Goal: Task Accomplishment & Management: Manage account settings

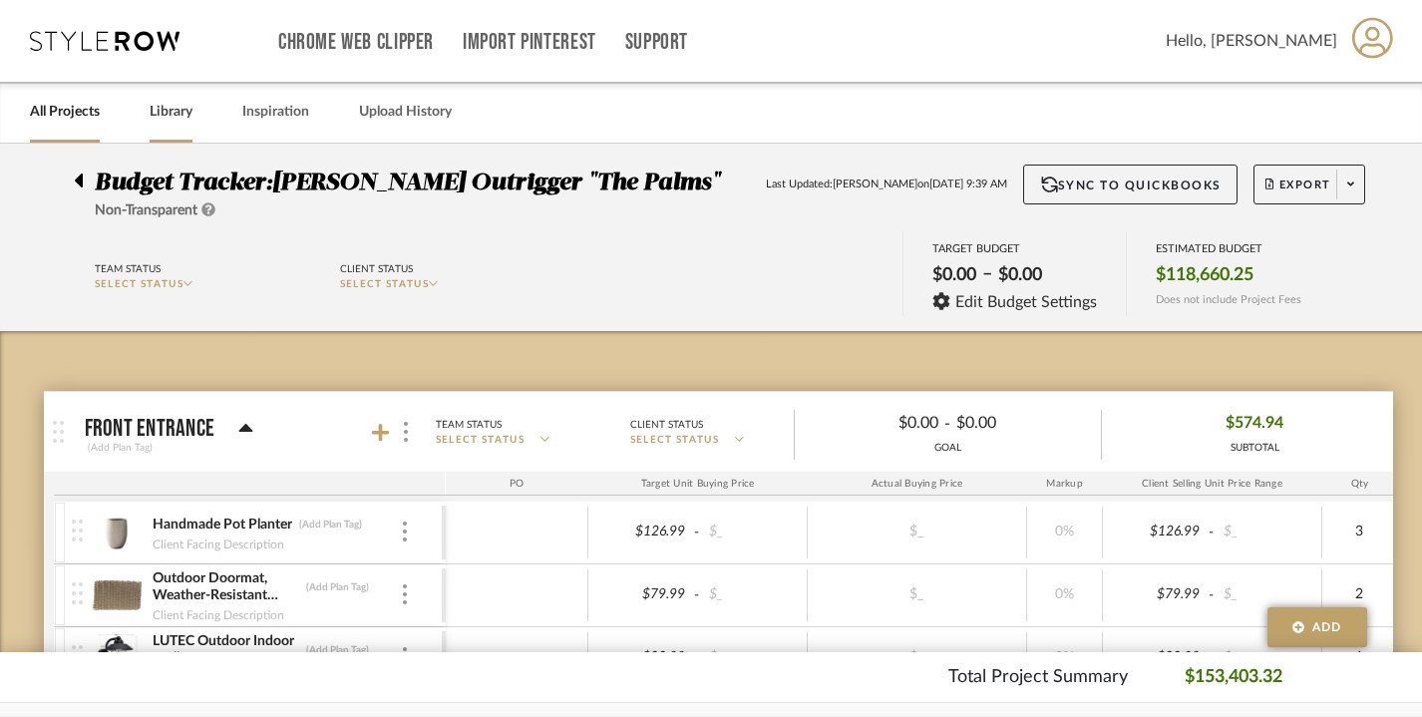
click at [165, 115] on link "Library" at bounding box center [171, 112] width 43 height 27
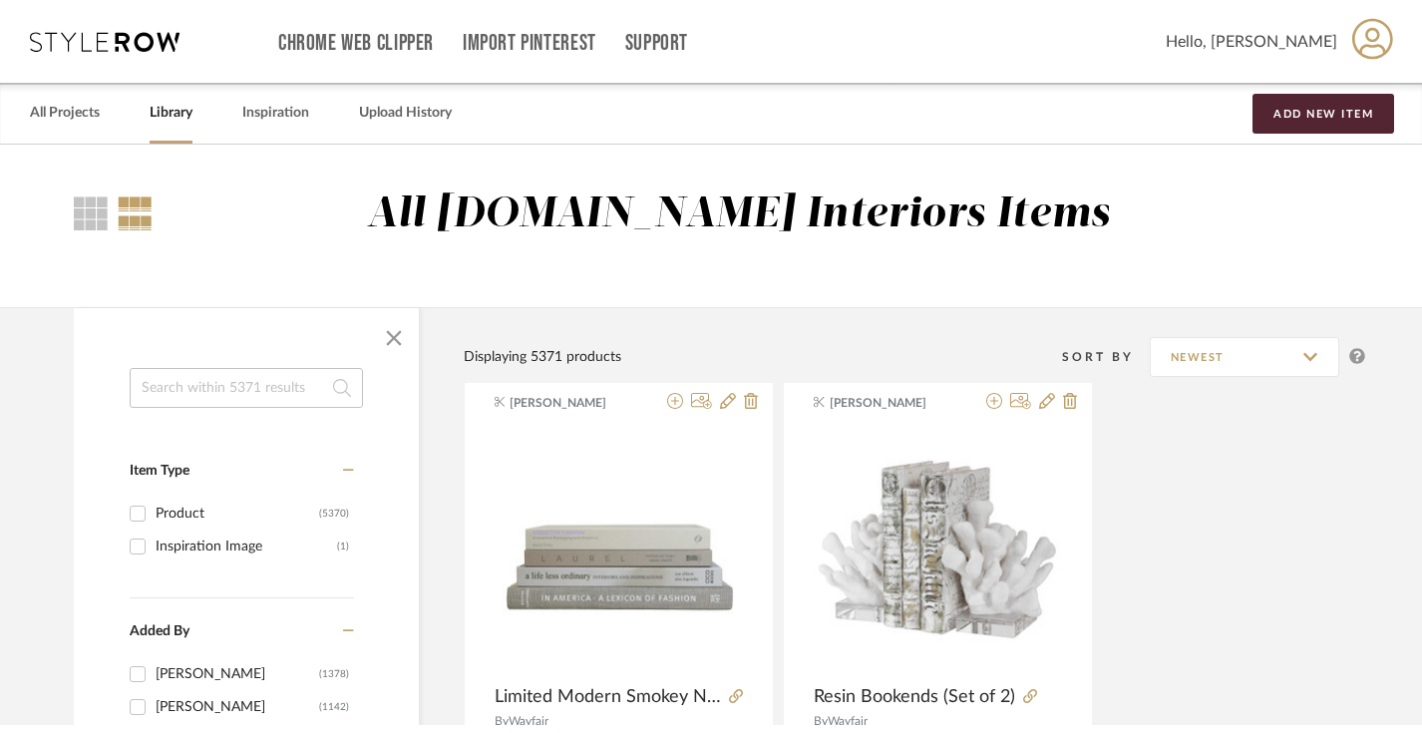
scroll to position [9, 0]
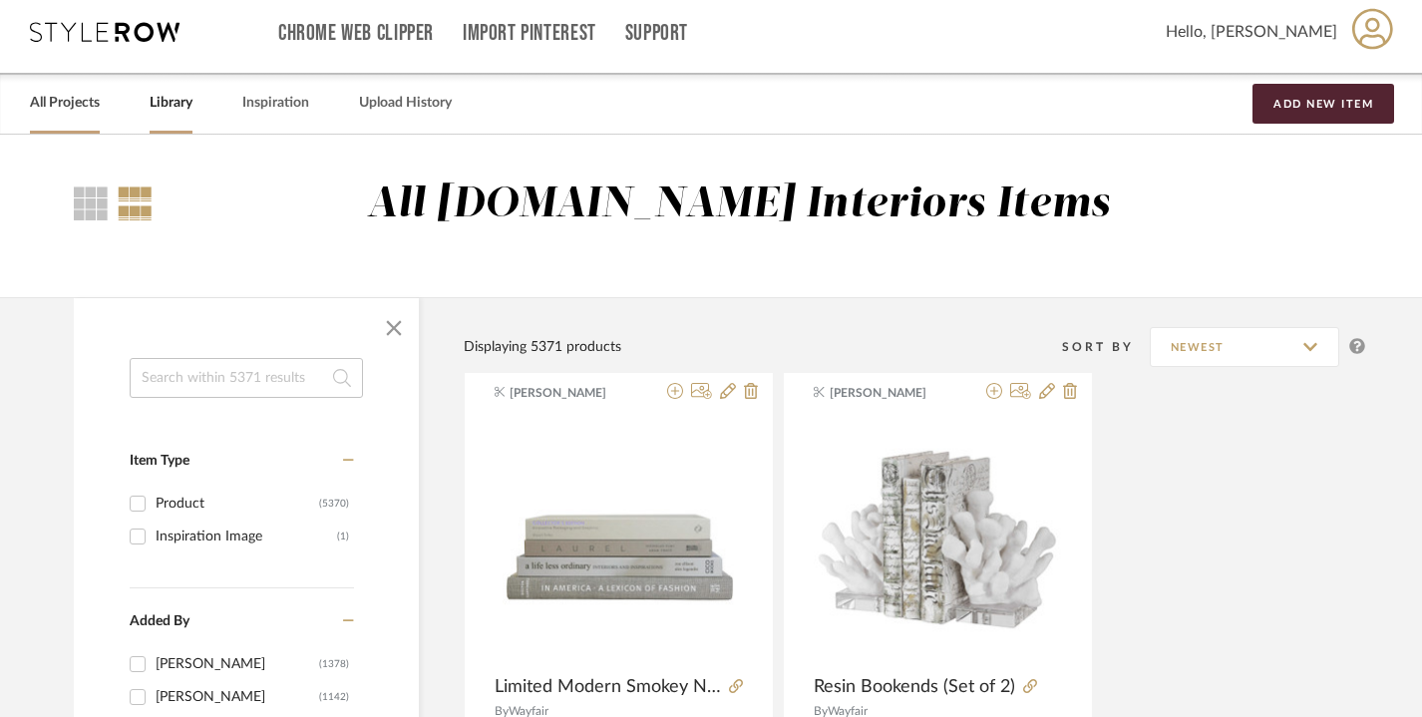
click at [35, 111] on link "All Projects" at bounding box center [65, 103] width 70 height 27
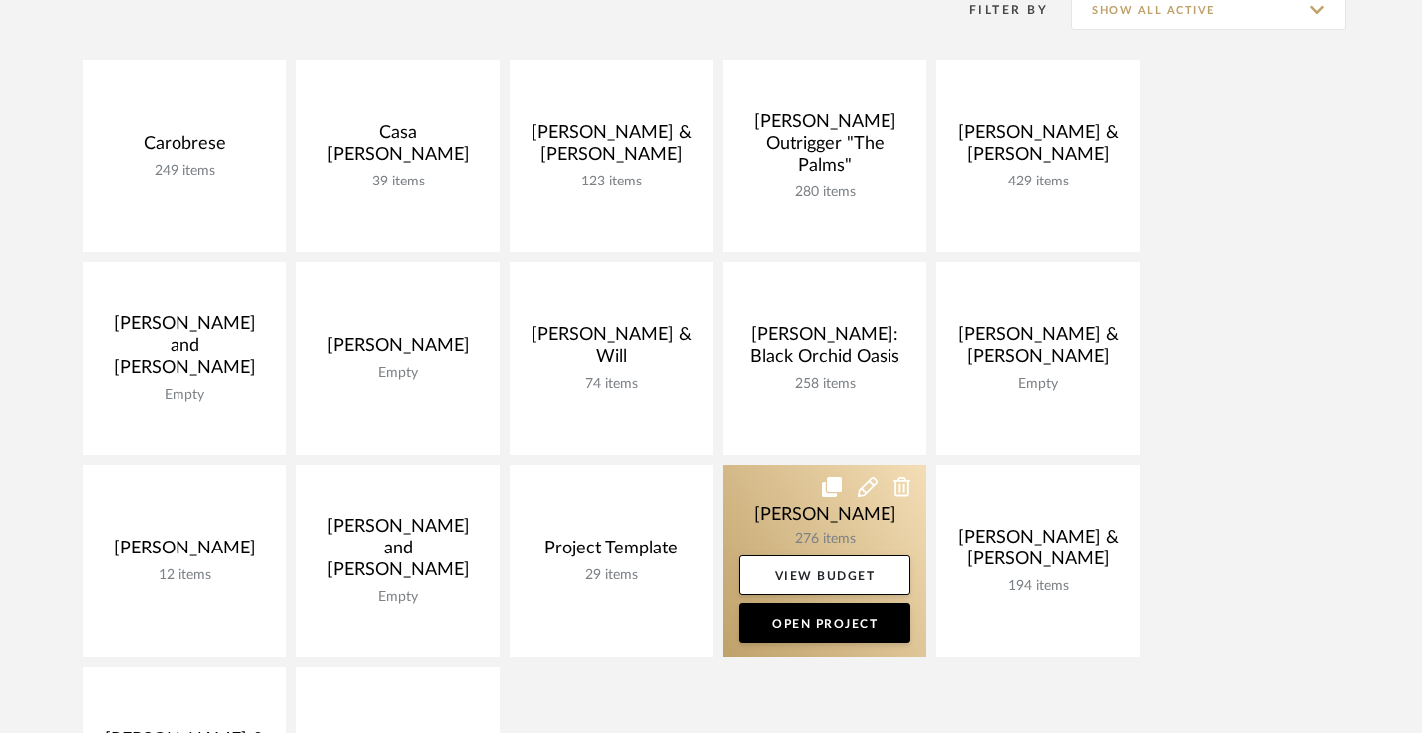
scroll to position [356, 0]
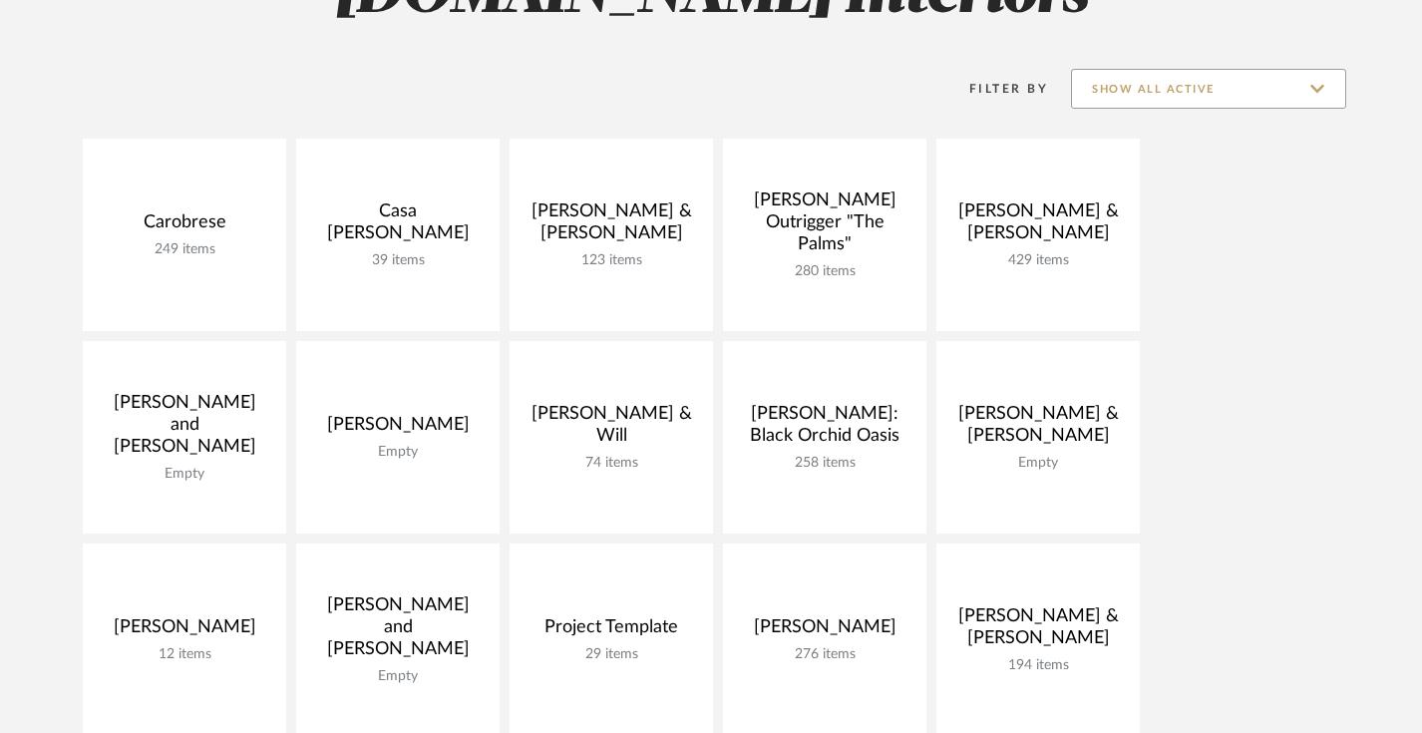
click at [1136, 88] on input "Show All Active" at bounding box center [1208, 89] width 275 height 40
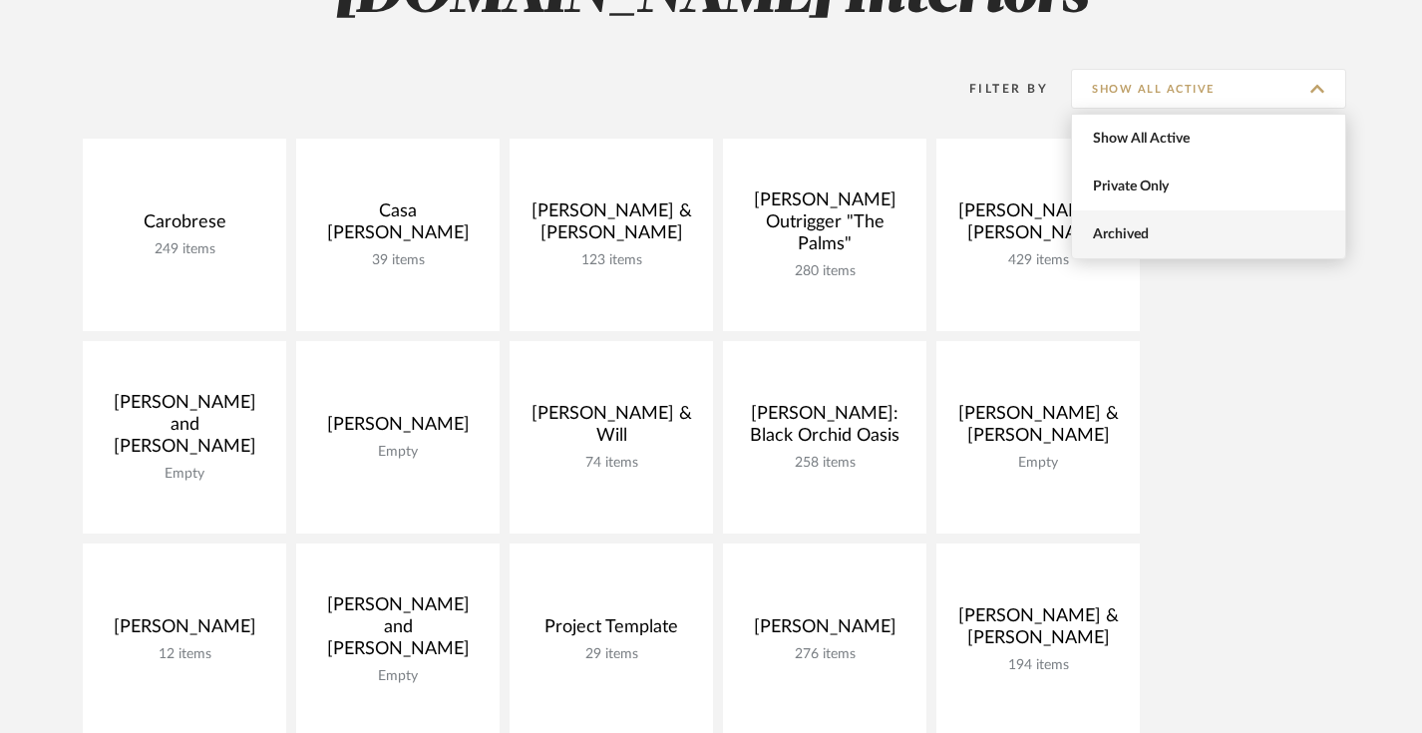
click at [1128, 234] on span "Archived" at bounding box center [1211, 234] width 236 height 17
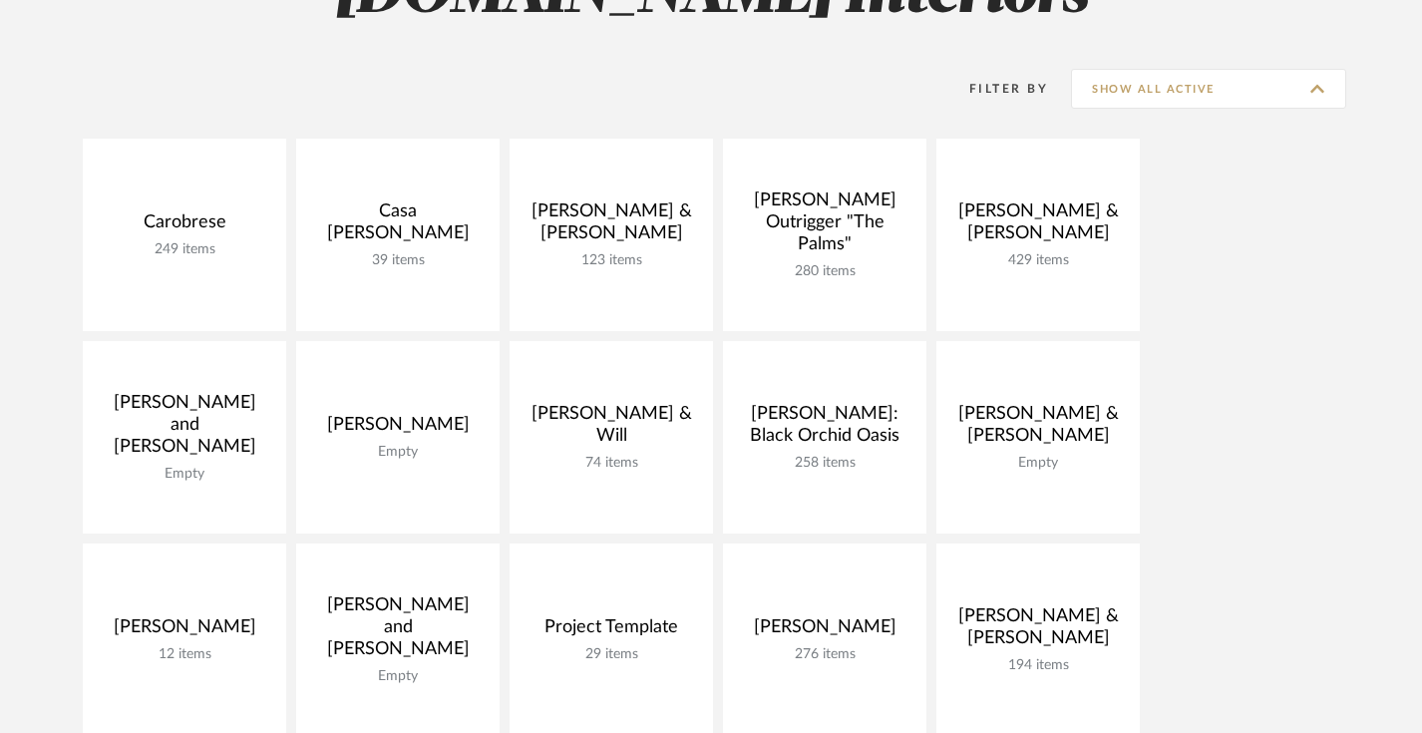
type input "Archived"
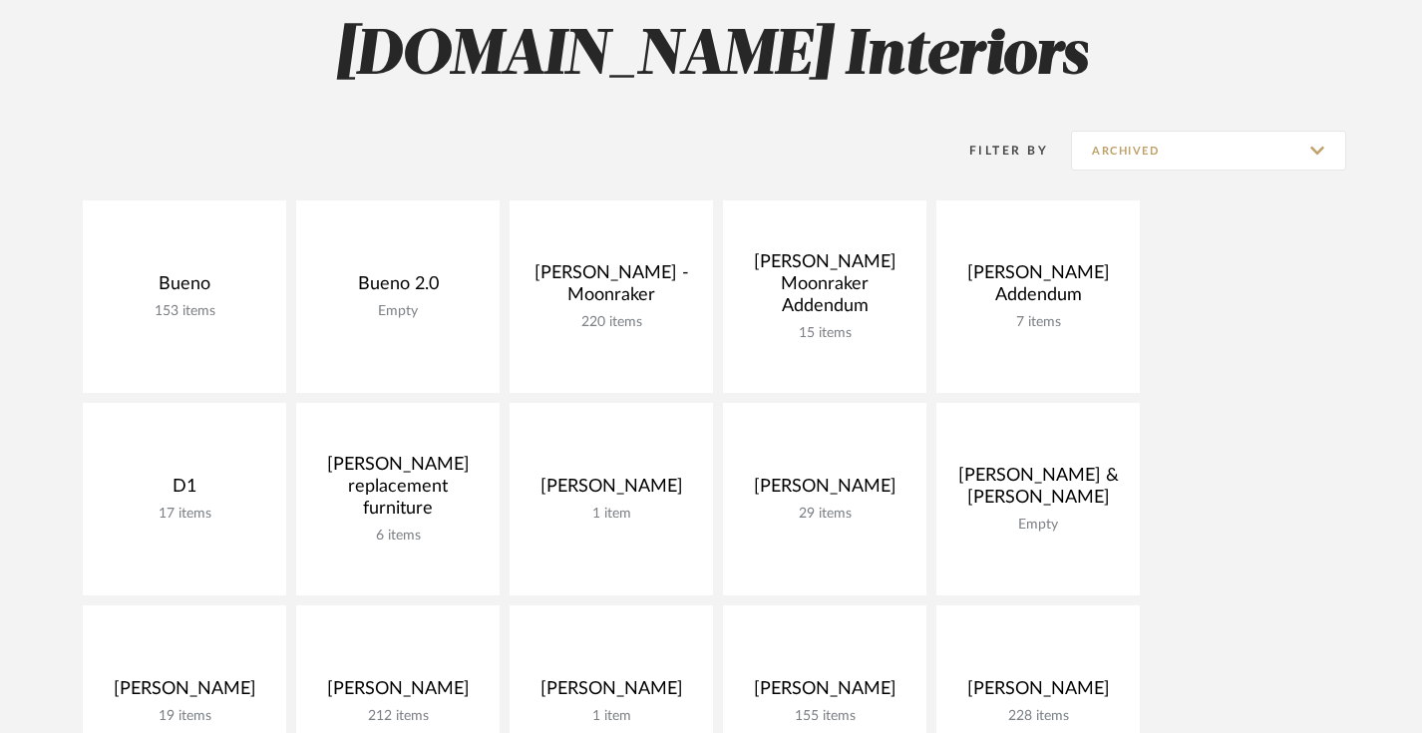
scroll to position [248, 0]
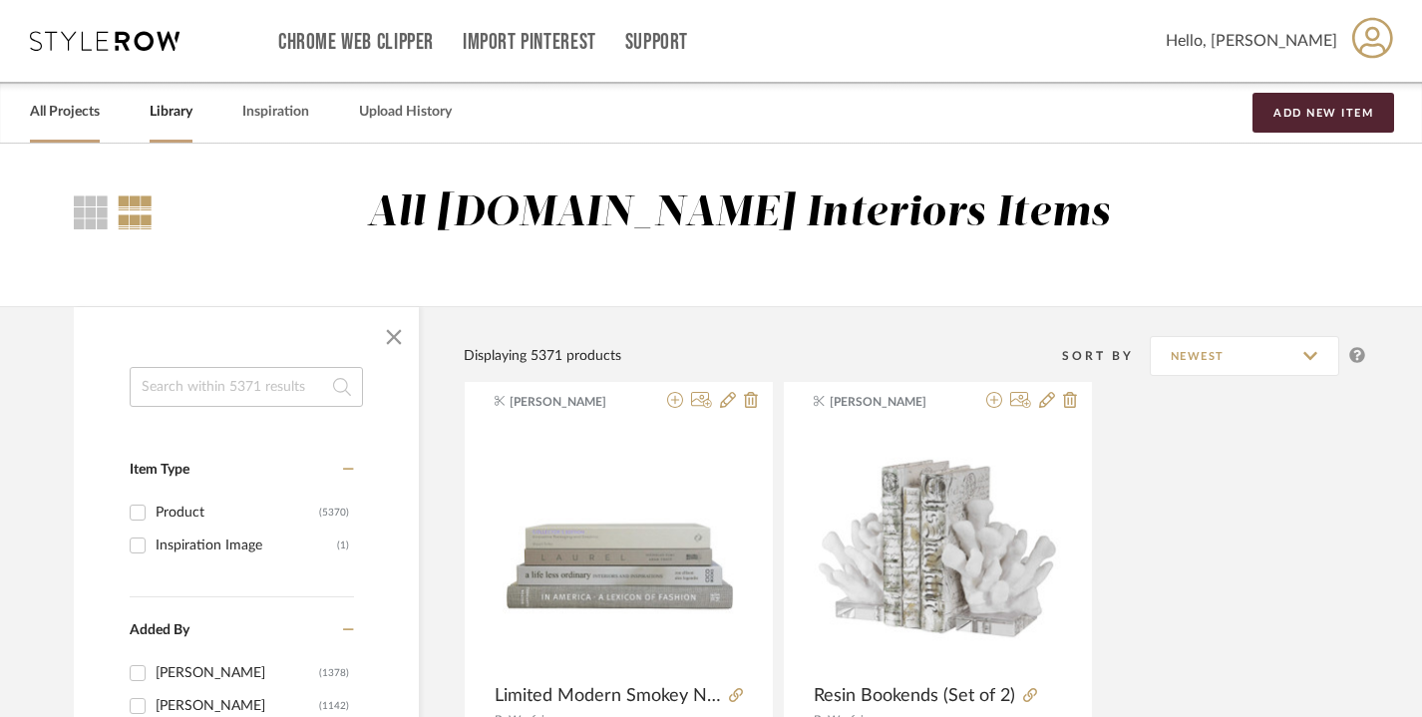
click at [63, 108] on link "All Projects" at bounding box center [65, 112] width 70 height 27
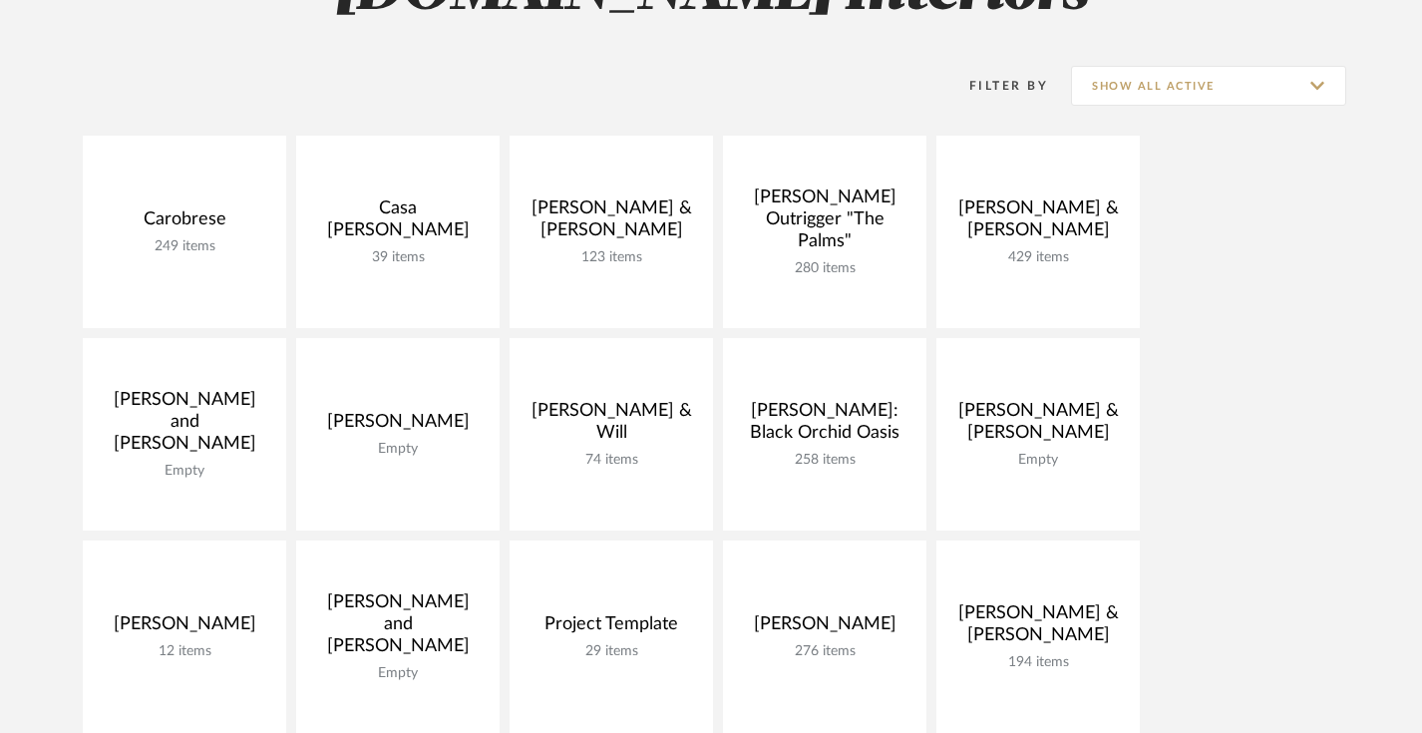
scroll to position [354, 0]
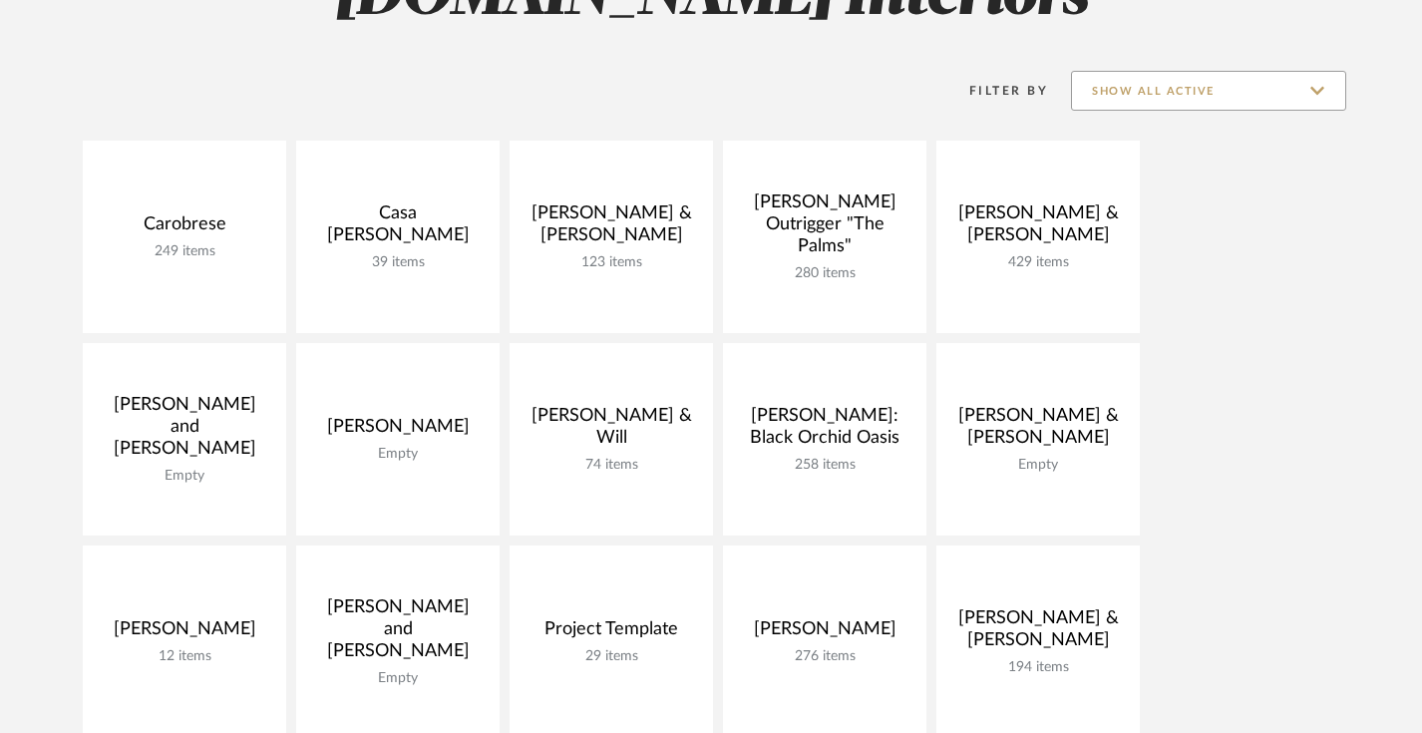
click at [1257, 95] on input "Show All Active" at bounding box center [1208, 91] width 275 height 40
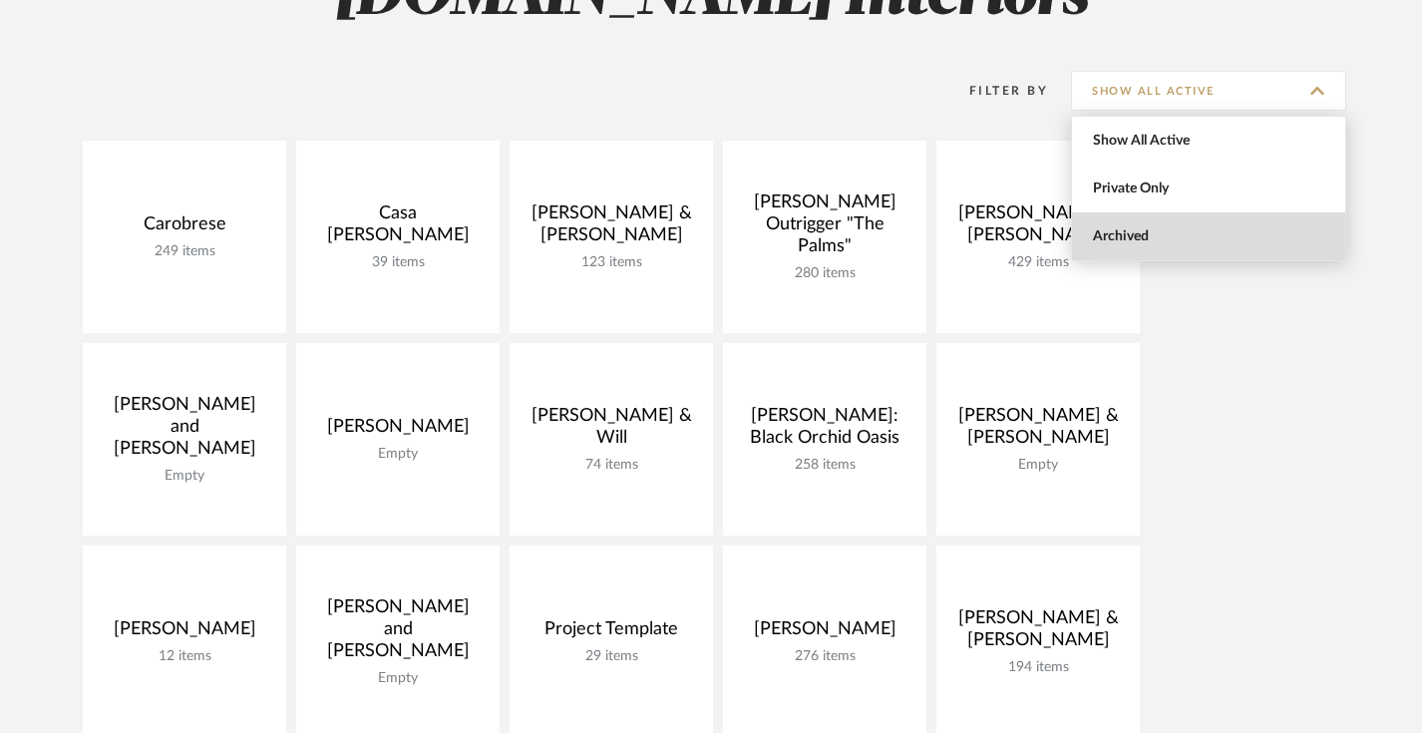
click at [1143, 233] on span "Archived" at bounding box center [1211, 236] width 236 height 17
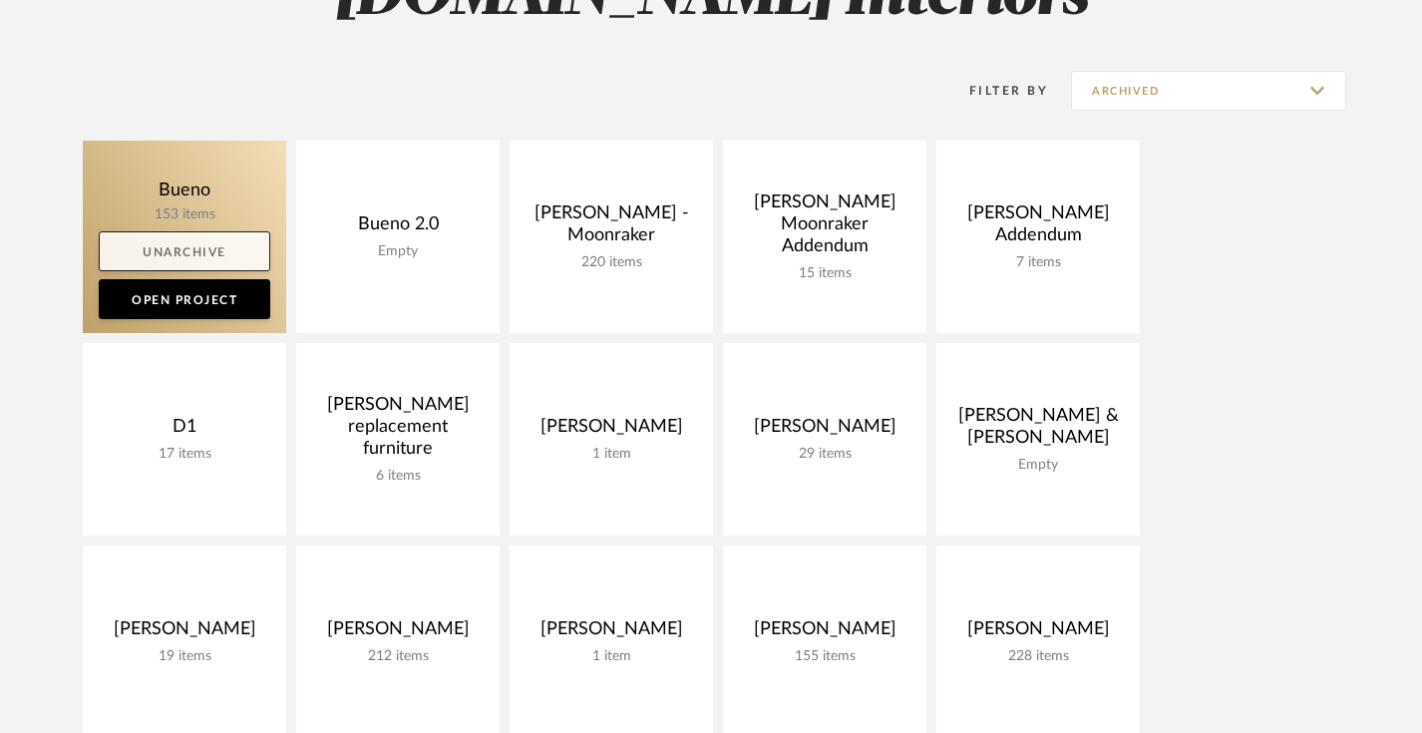
click at [174, 254] on link "Unarchive" at bounding box center [185, 251] width 172 height 40
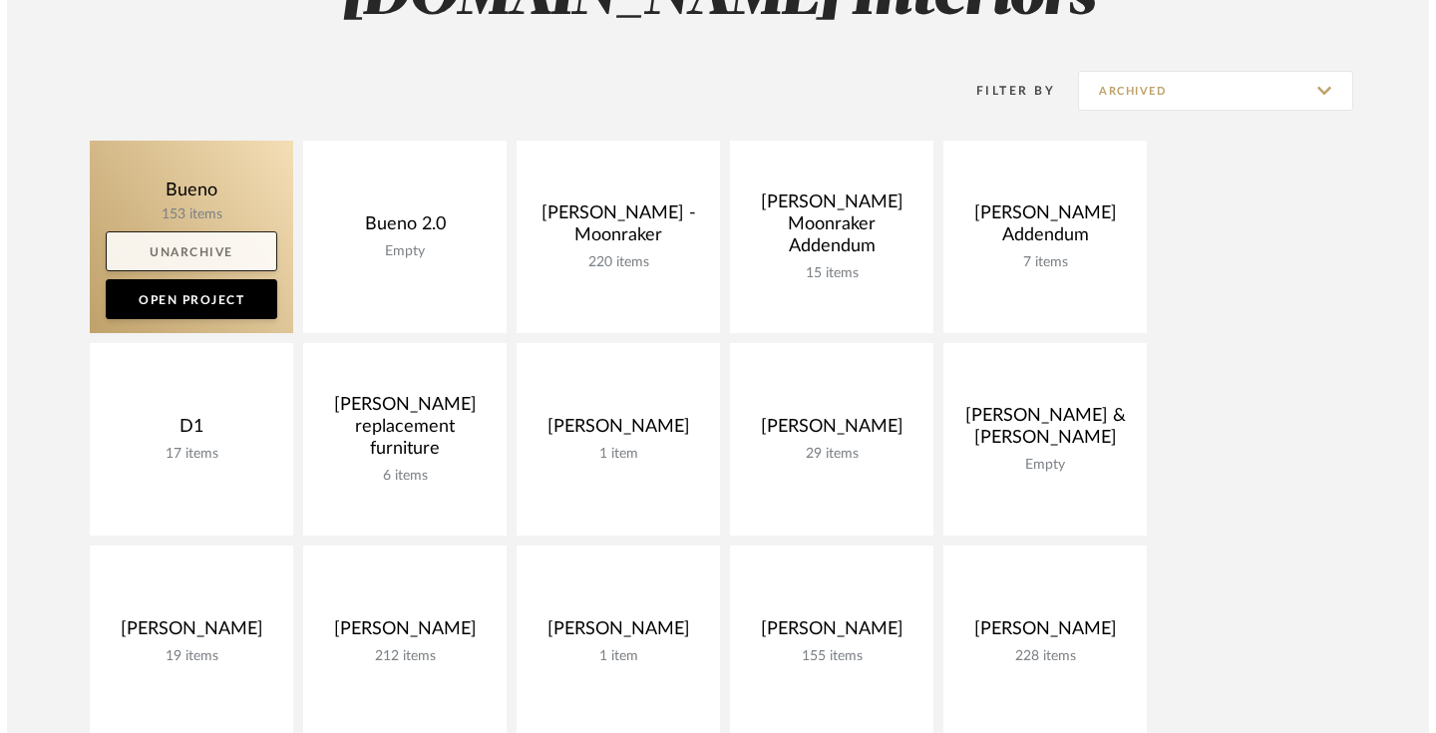
scroll to position [0, 0]
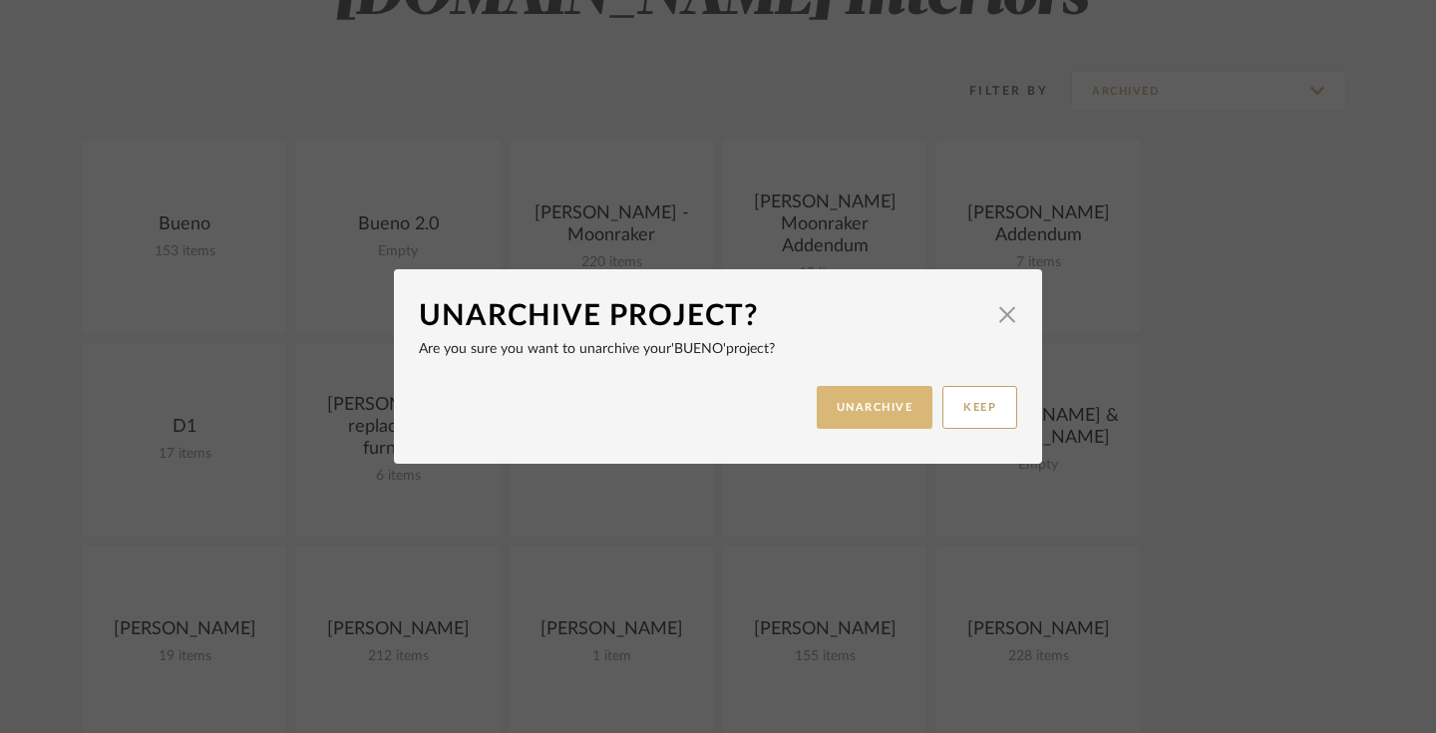
click at [857, 407] on button "UNARCHIVE" at bounding box center [875, 407] width 117 height 43
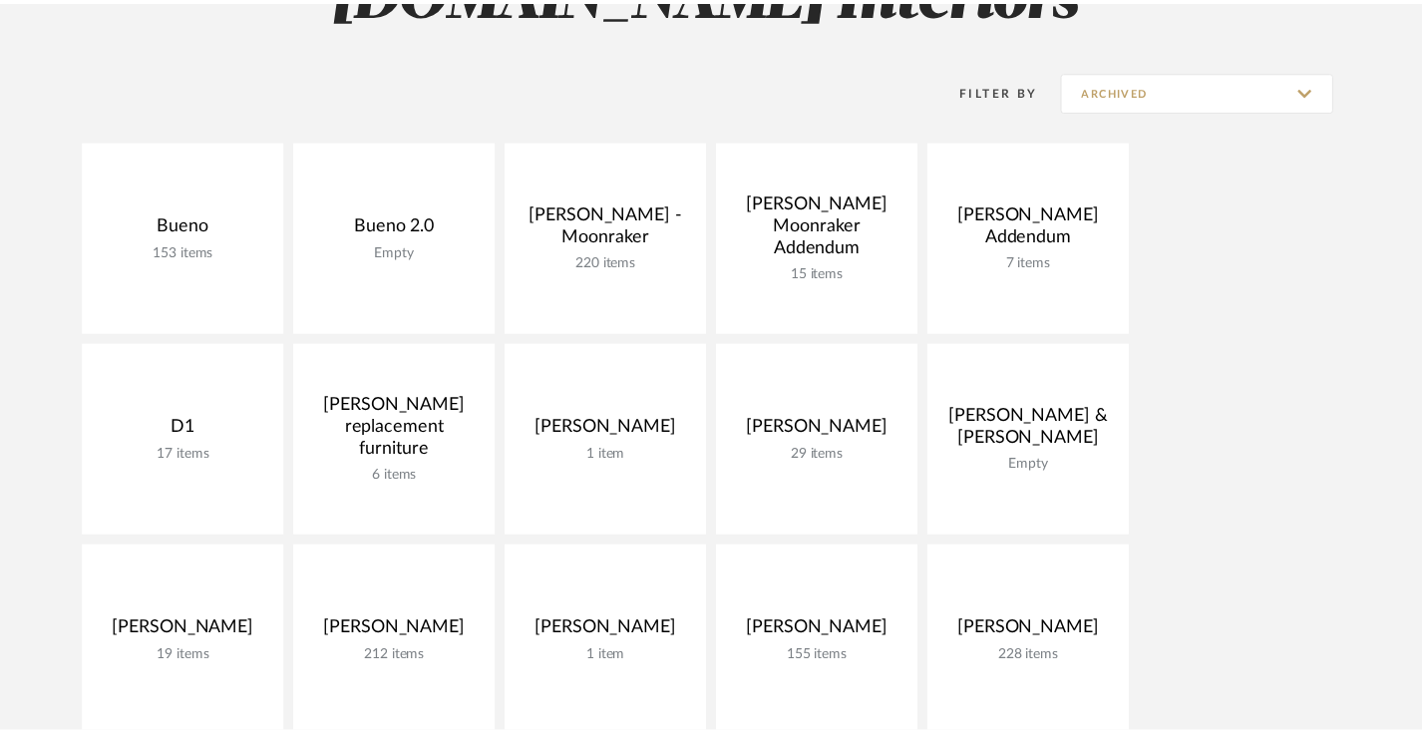
scroll to position [354, 0]
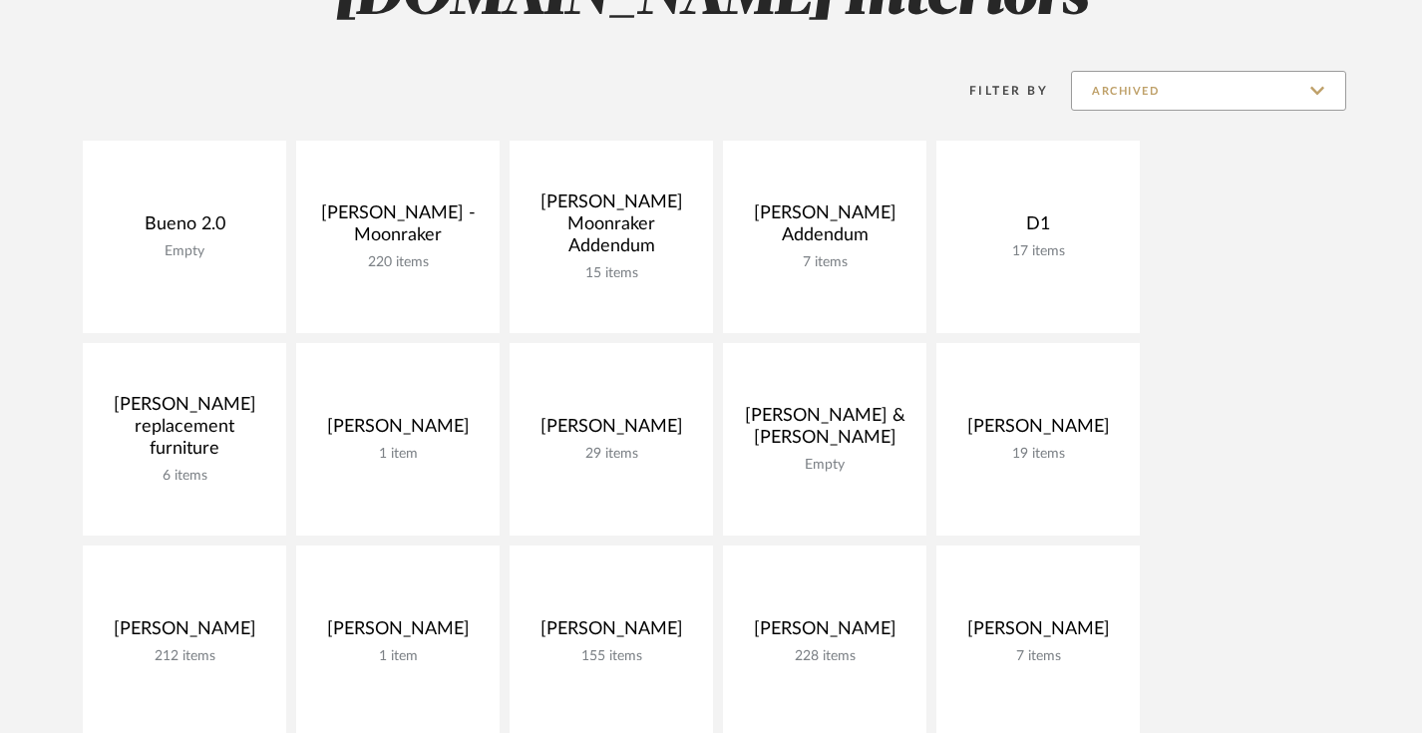
click at [1110, 94] on input "Archived" at bounding box center [1208, 91] width 275 height 40
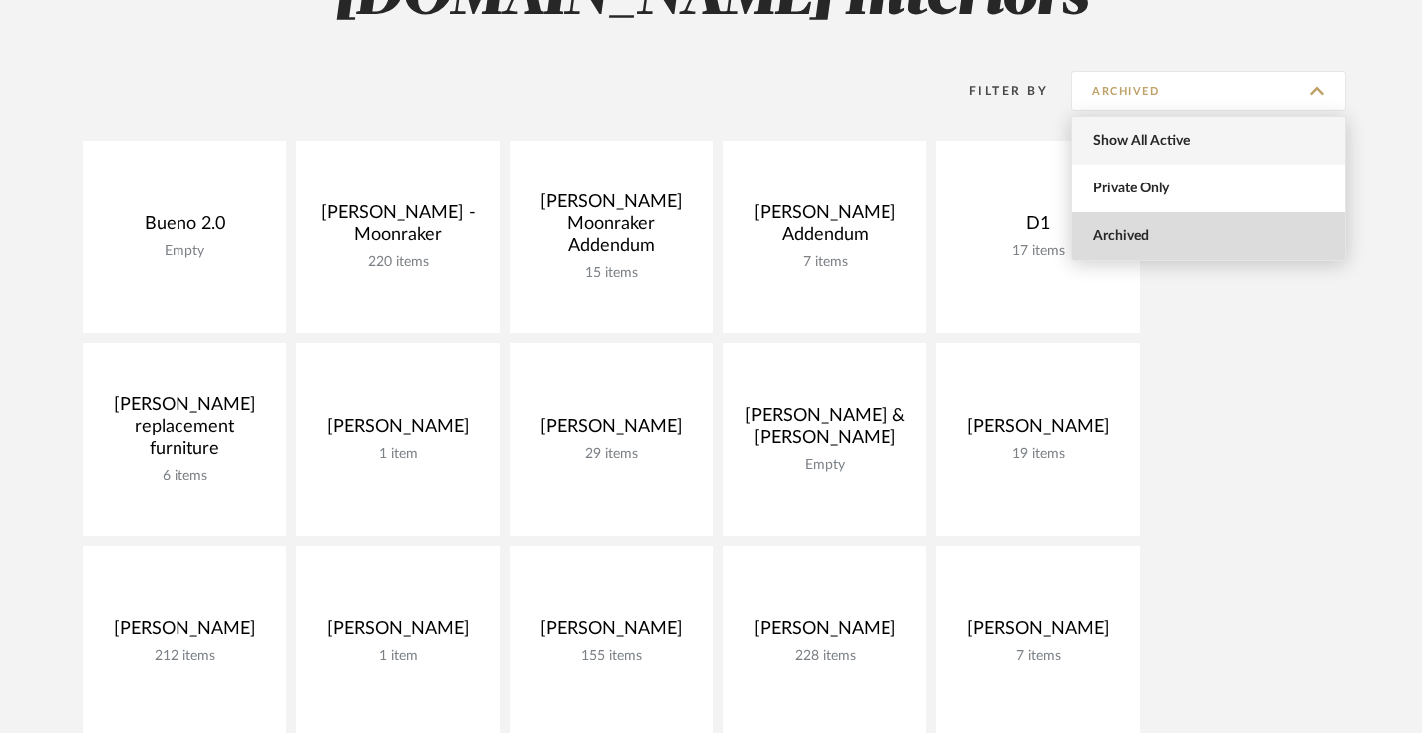
click at [1115, 137] on span "Show All Active" at bounding box center [1211, 141] width 236 height 17
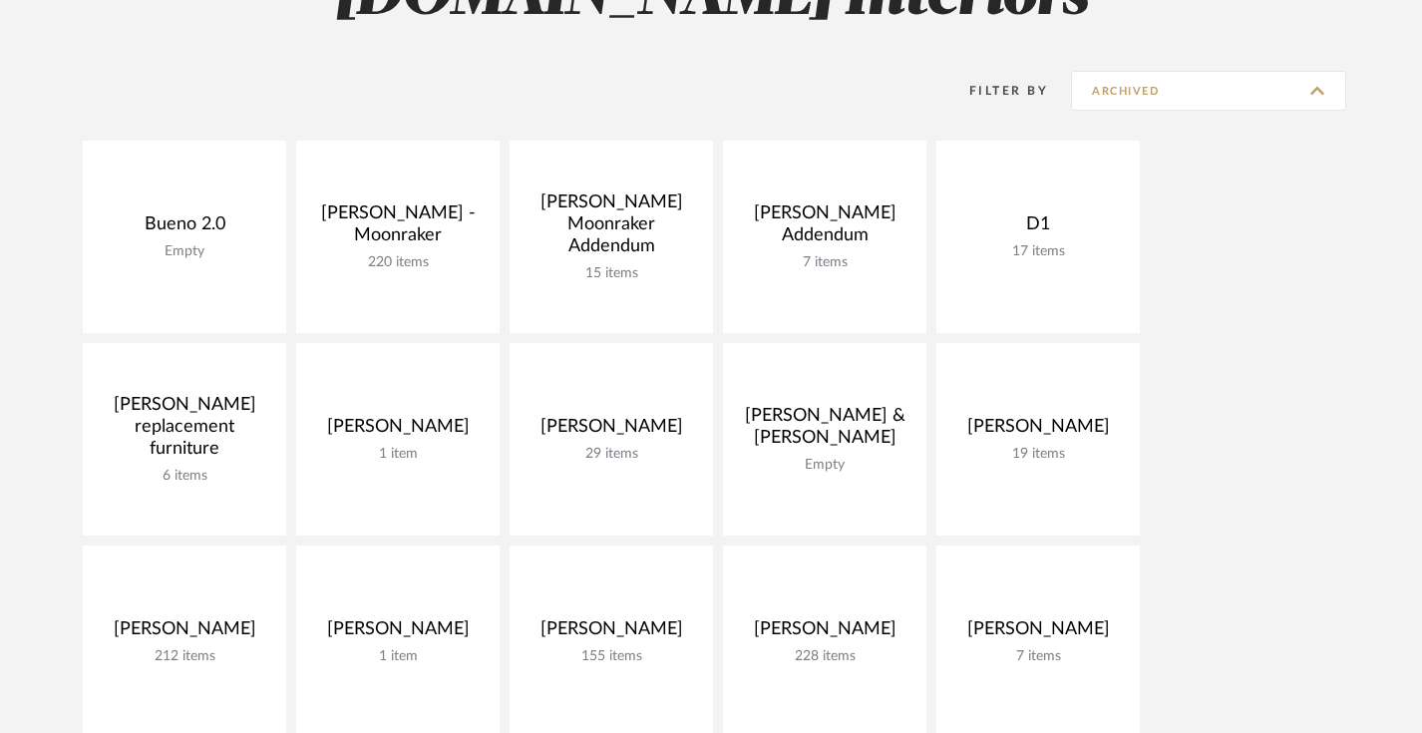
type input "Show All Active"
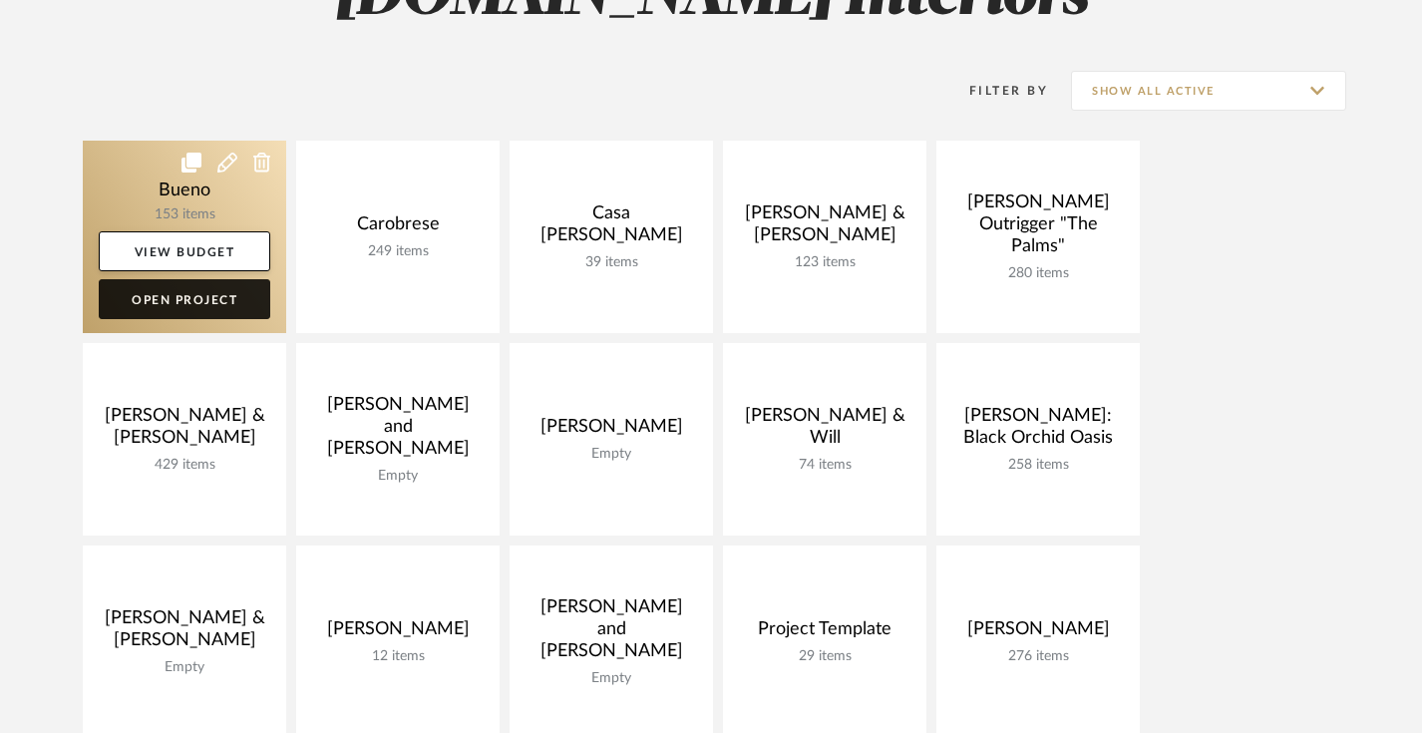
click at [167, 308] on link "Open Project" at bounding box center [185, 299] width 172 height 40
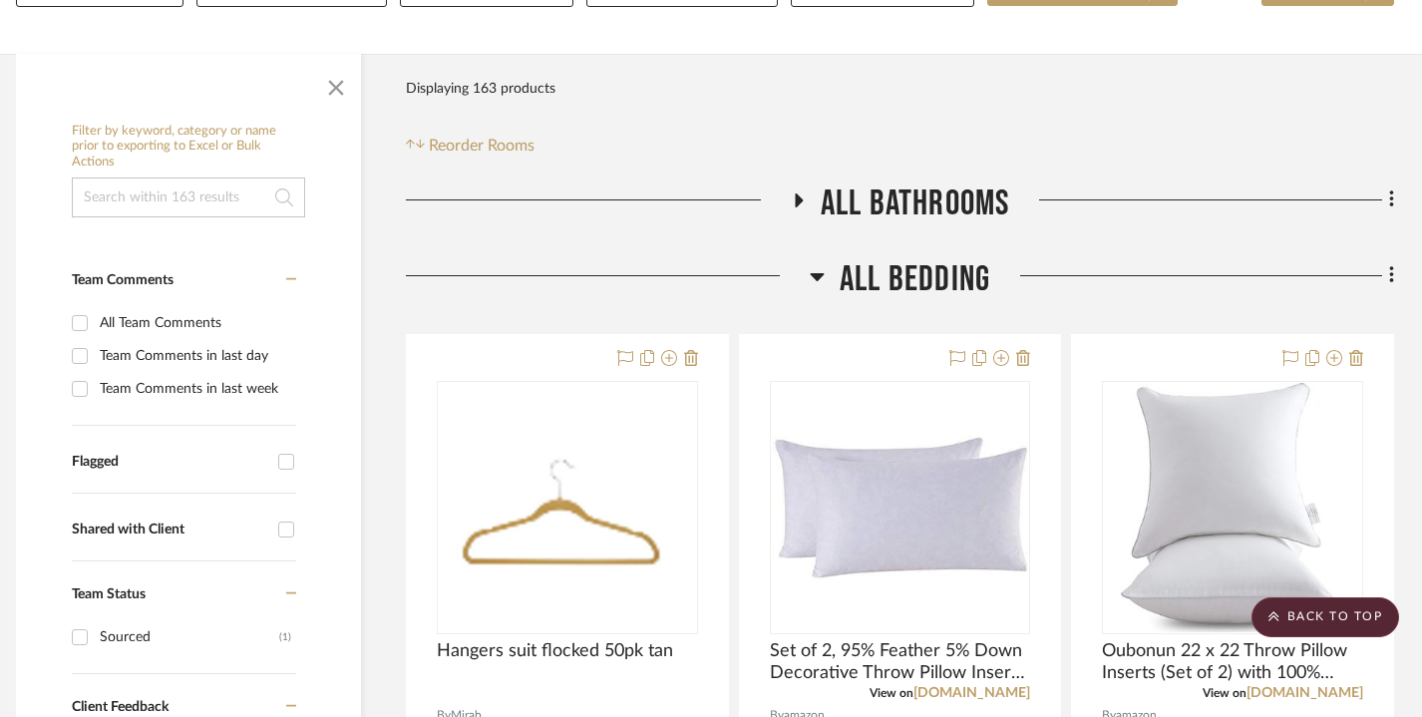
scroll to position [0, 14]
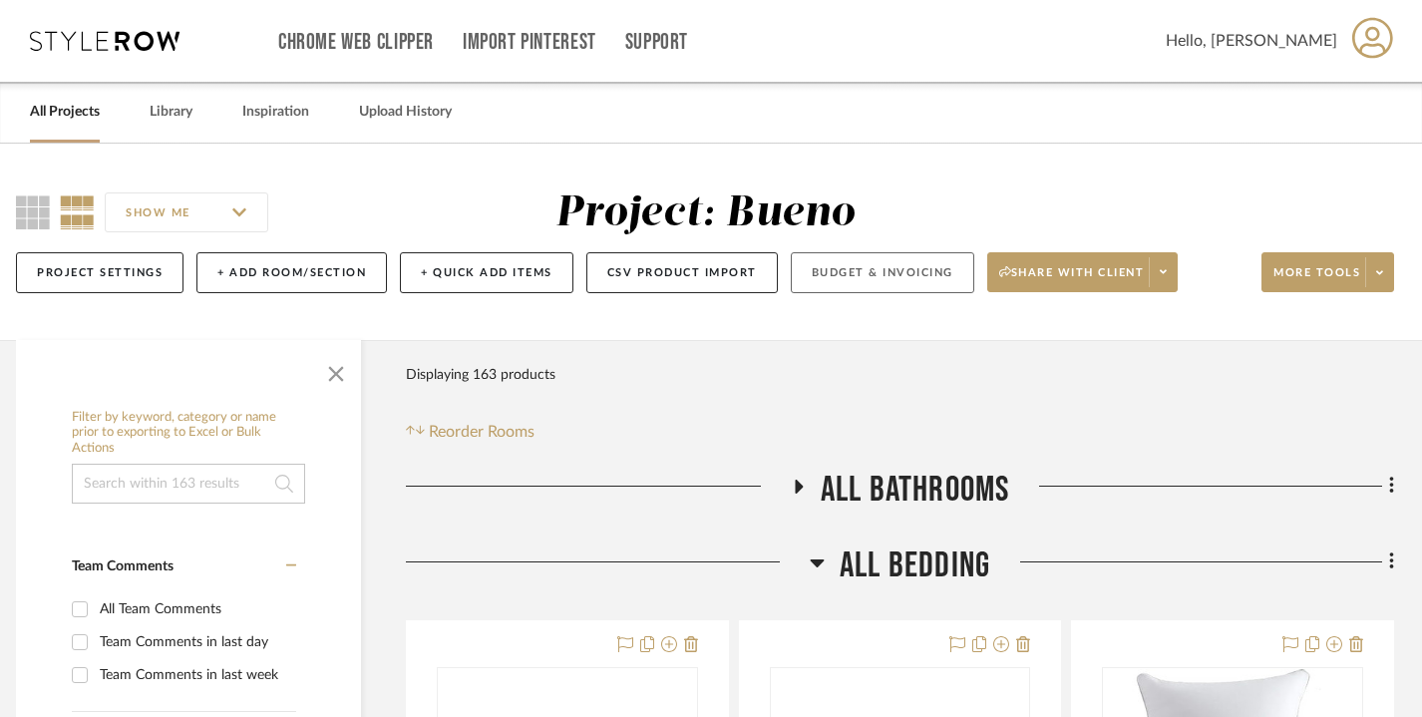
click at [922, 270] on button "Budget & Invoicing" at bounding box center [882, 272] width 183 height 41
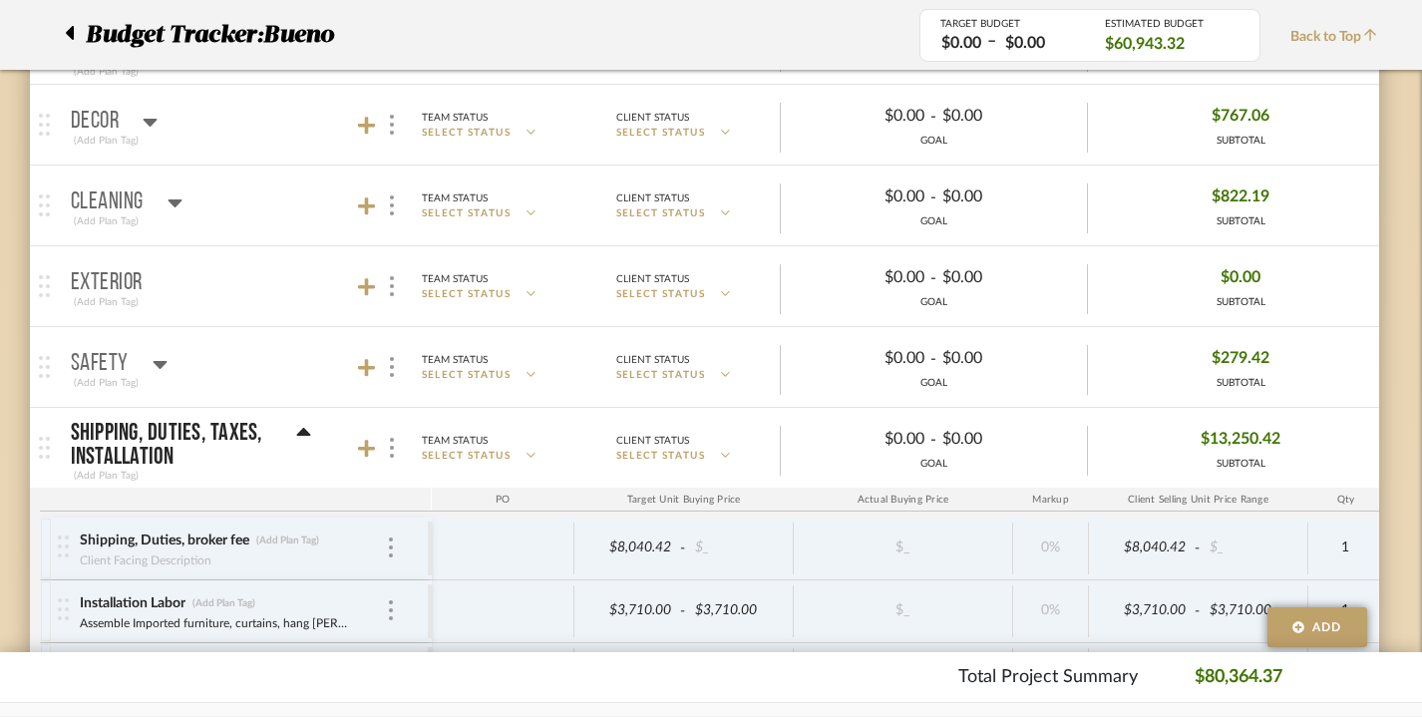
scroll to position [3833, 14]
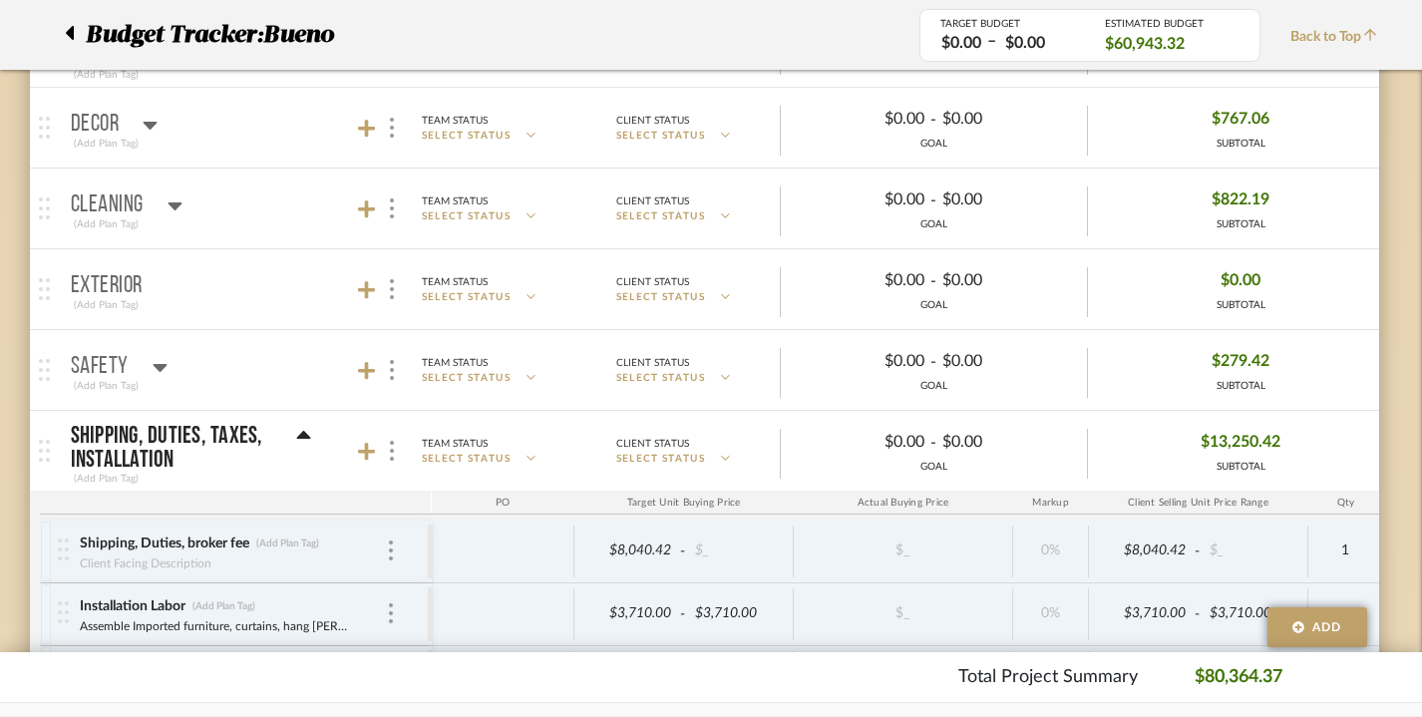
click at [158, 357] on icon at bounding box center [160, 367] width 15 height 24
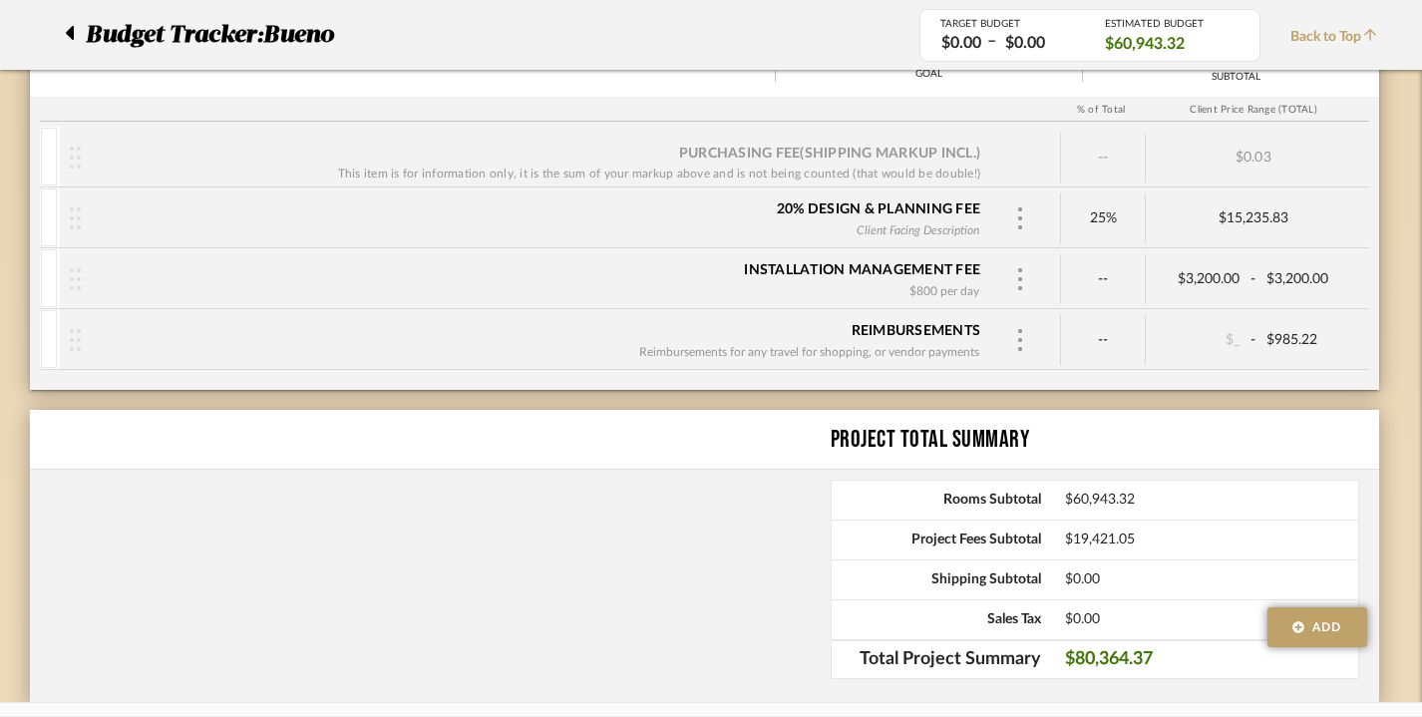
scroll to position [5064, 14]
